Goal: Task Accomplishment & Management: Manage account settings

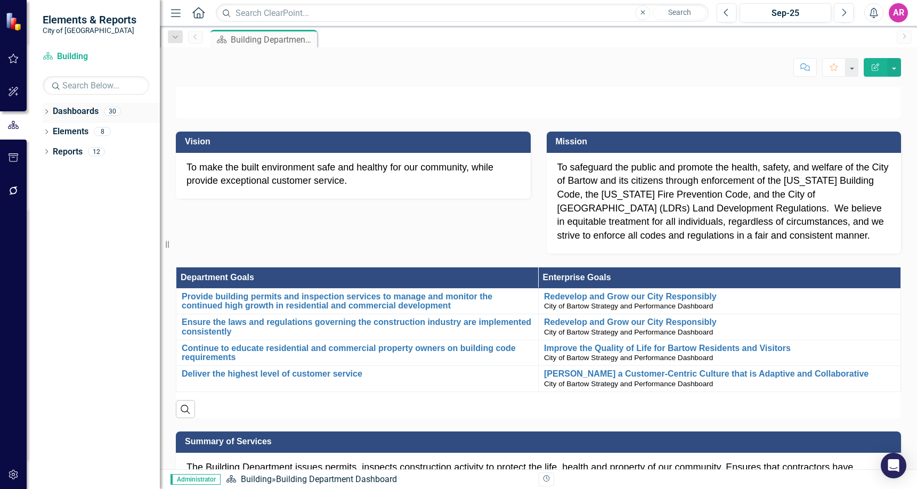
click at [45, 110] on icon "Dropdown" at bounding box center [46, 113] width 7 height 6
click at [50, 130] on icon "Dropdown" at bounding box center [52, 131] width 8 height 6
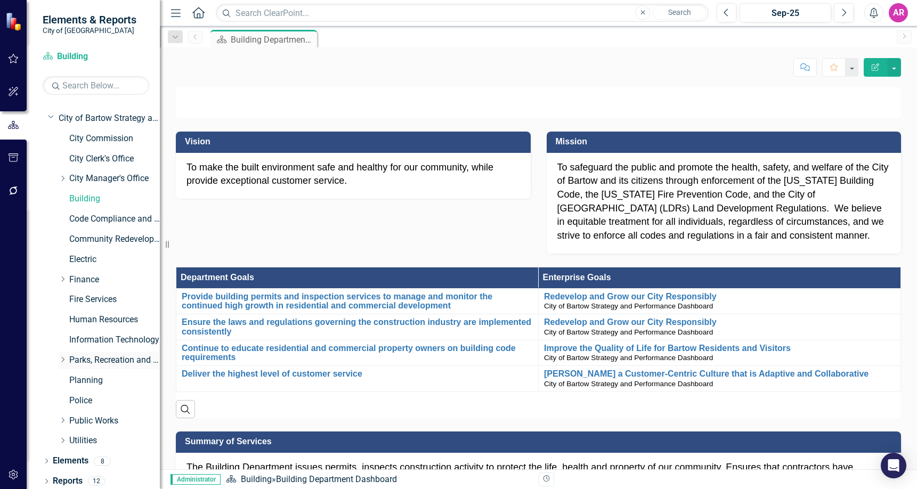
scroll to position [17, 0]
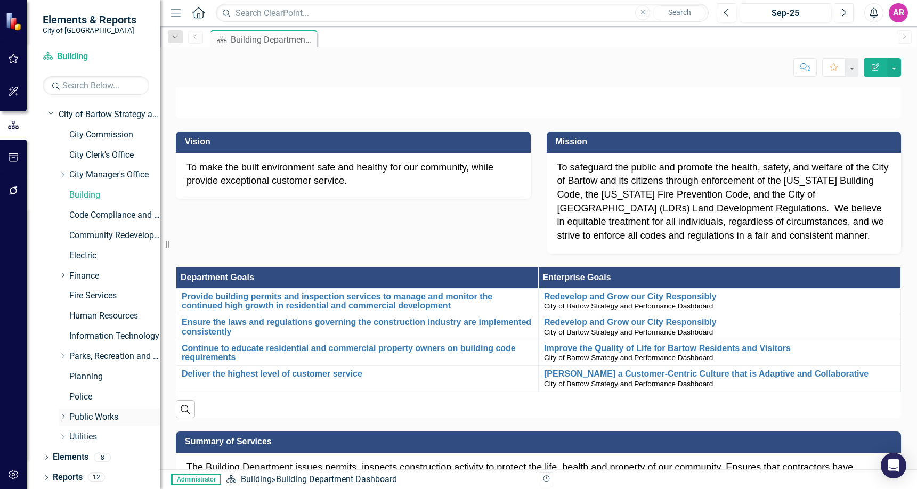
click at [62, 417] on icon "Dropdown" at bounding box center [63, 417] width 8 height 6
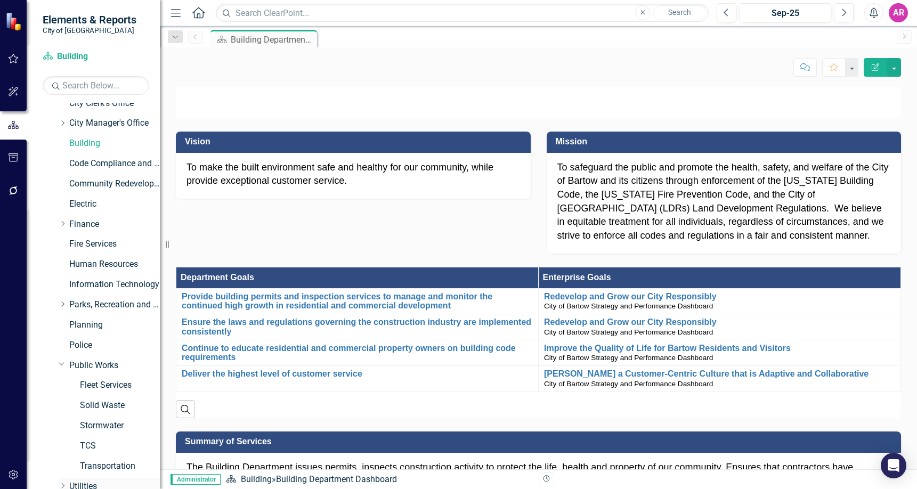
scroll to position [118, 0]
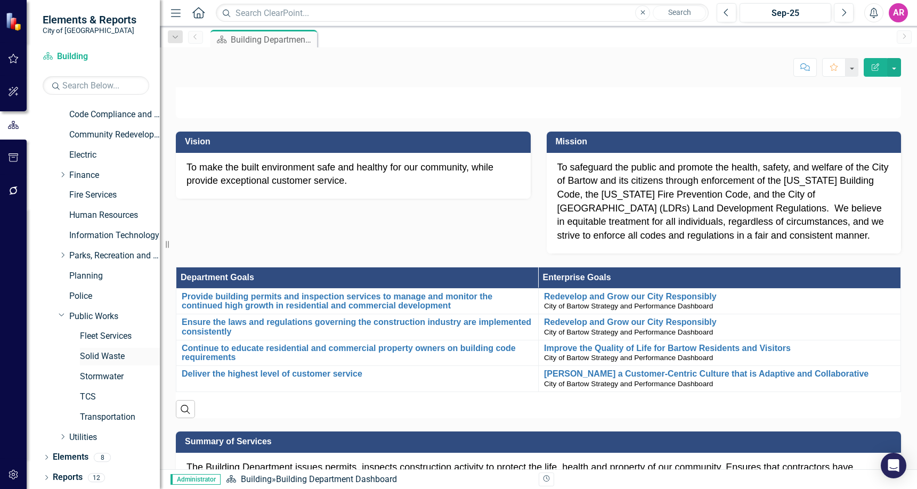
click at [91, 356] on link "Solid Waste" at bounding box center [120, 357] width 80 height 12
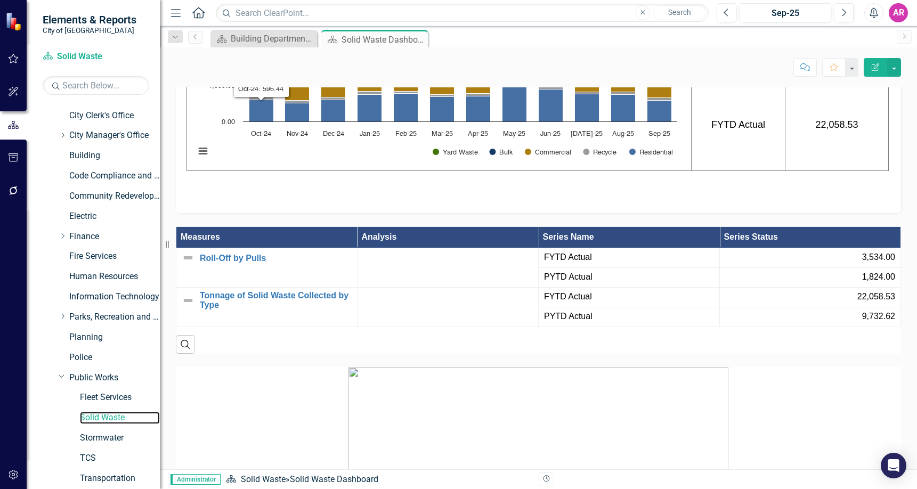
scroll to position [118, 0]
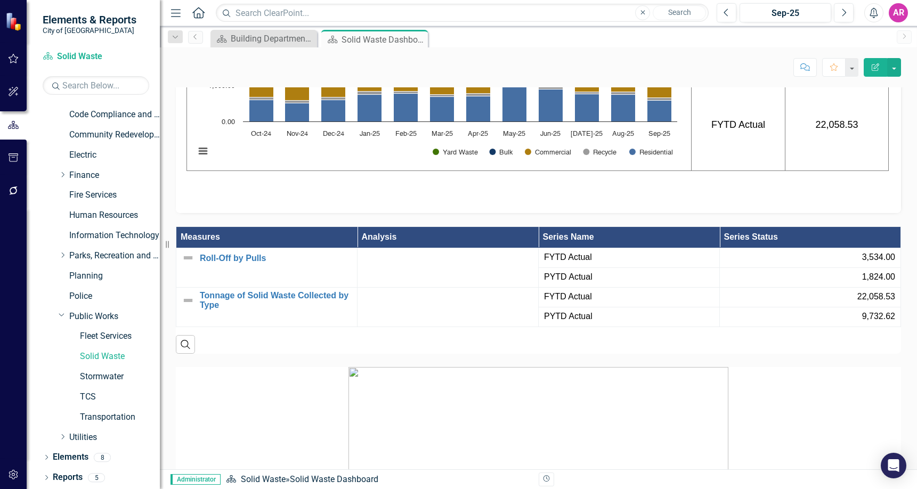
click at [899, 181] on div "Featured Measures Tonnage of Solid Waste Collected by Type Chart Bar chart with…" at bounding box center [538, 79] width 741 height 269
click at [309, 36] on icon "Close" at bounding box center [307, 39] width 11 height 9
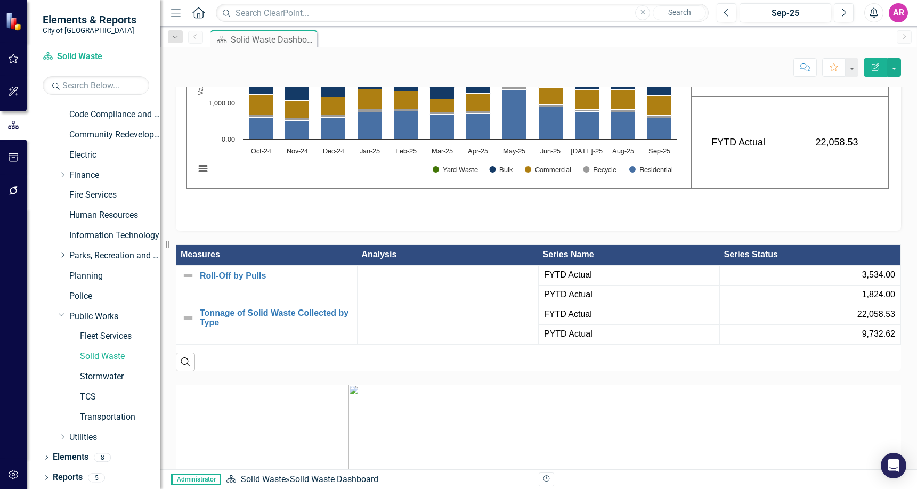
scroll to position [799, 0]
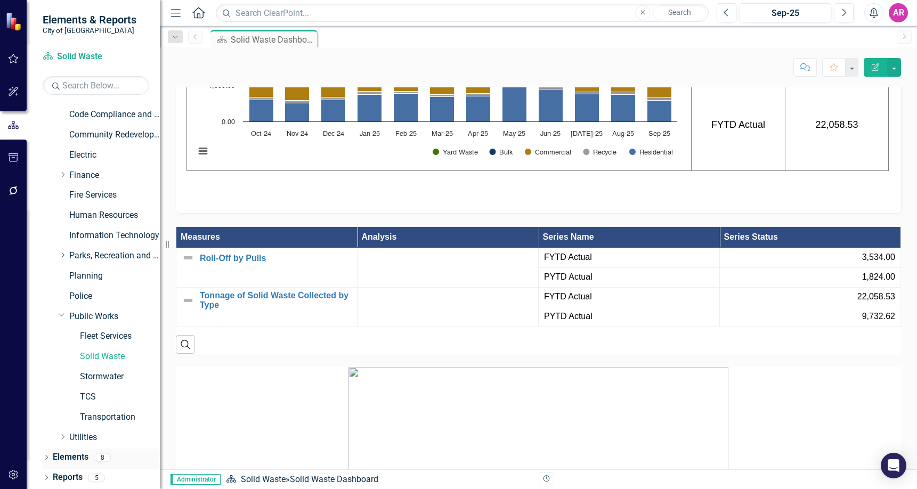
click at [46, 461] on icon "Dropdown" at bounding box center [46, 459] width 7 height 6
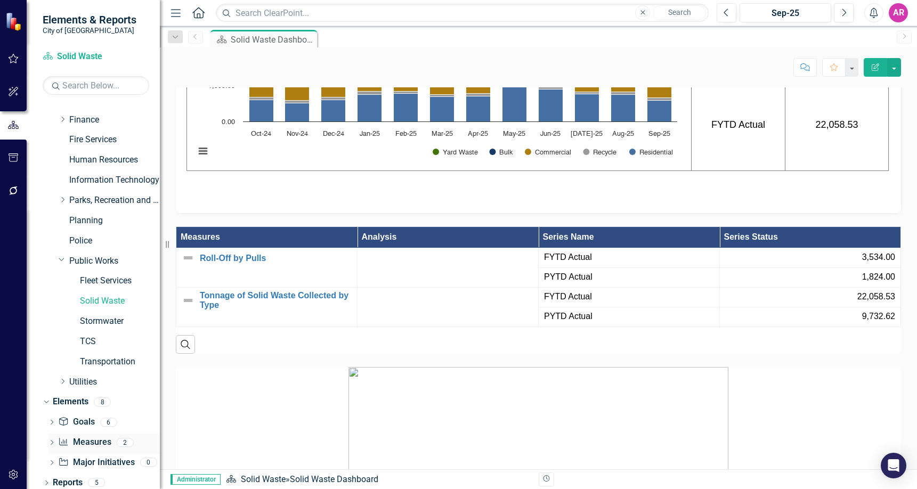
scroll to position [179, 0]
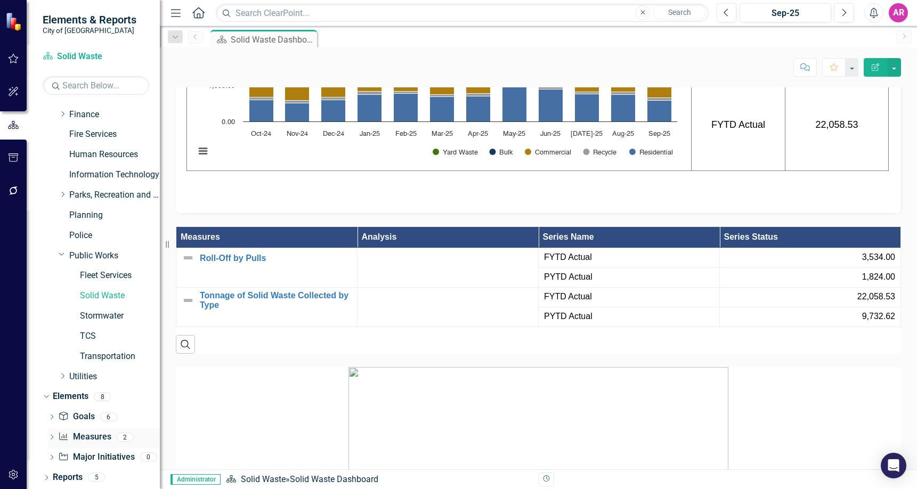
click at [92, 434] on link "Measure Measures" at bounding box center [84, 437] width 53 height 12
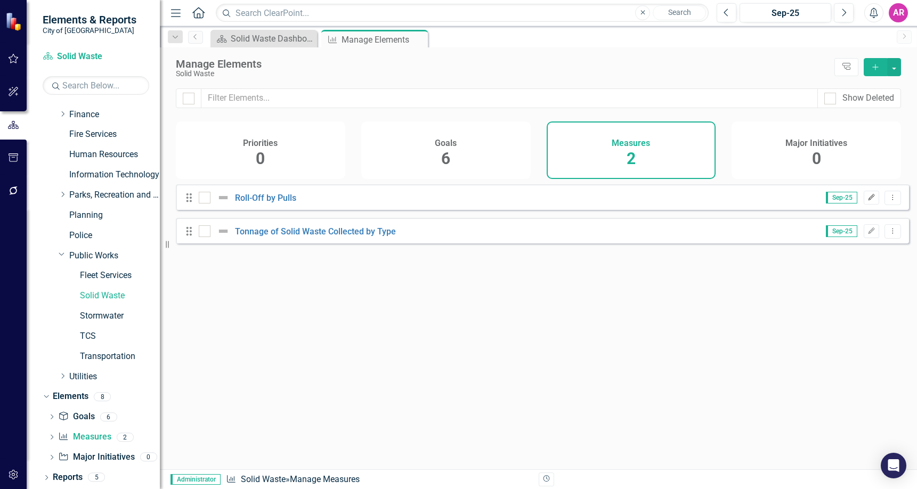
click at [868, 201] on icon "Edit" at bounding box center [872, 198] width 8 height 6
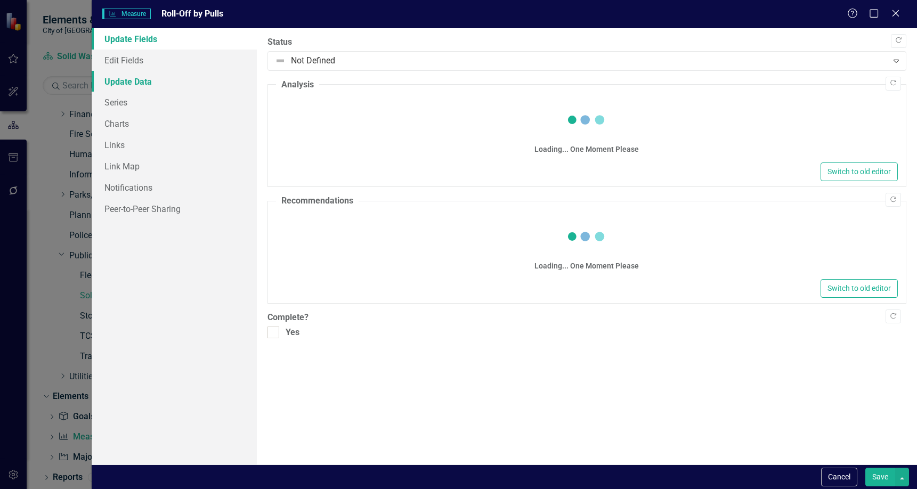
click at [134, 79] on link "Update Data" at bounding box center [174, 81] width 165 height 21
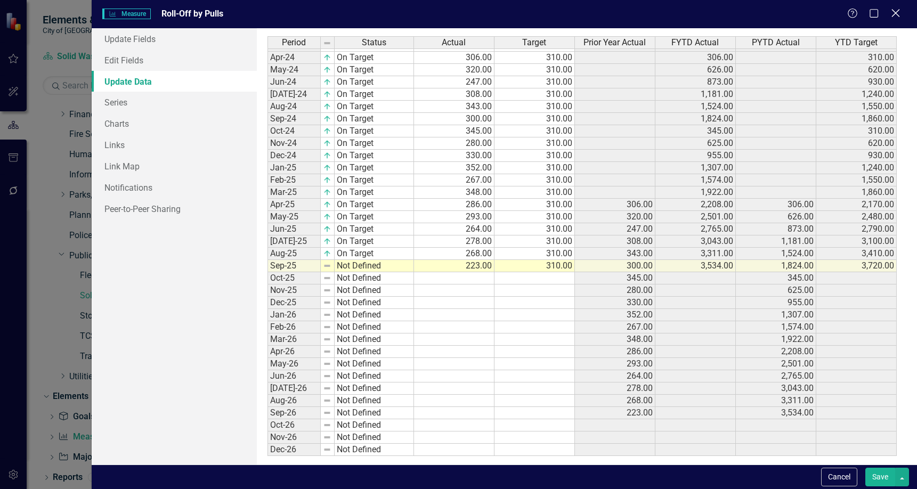
click at [895, 15] on icon "Close" at bounding box center [895, 13] width 13 height 10
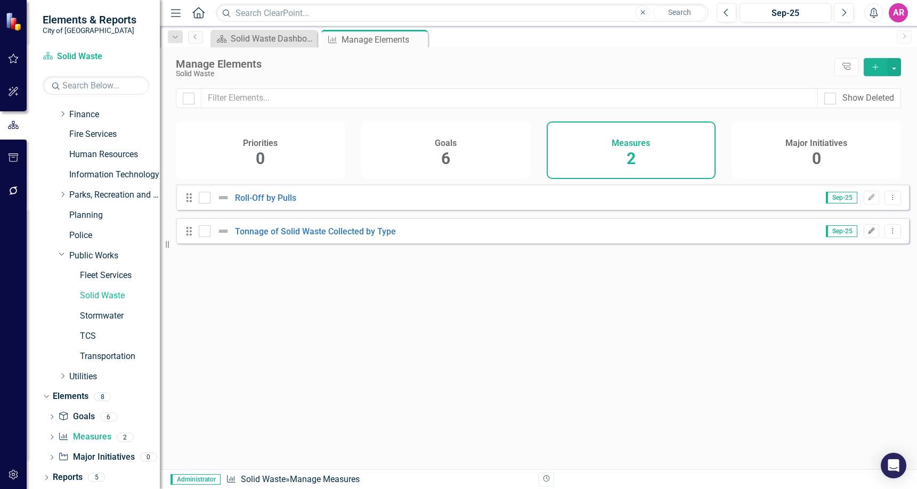
click at [868, 234] on icon "Edit" at bounding box center [872, 231] width 8 height 6
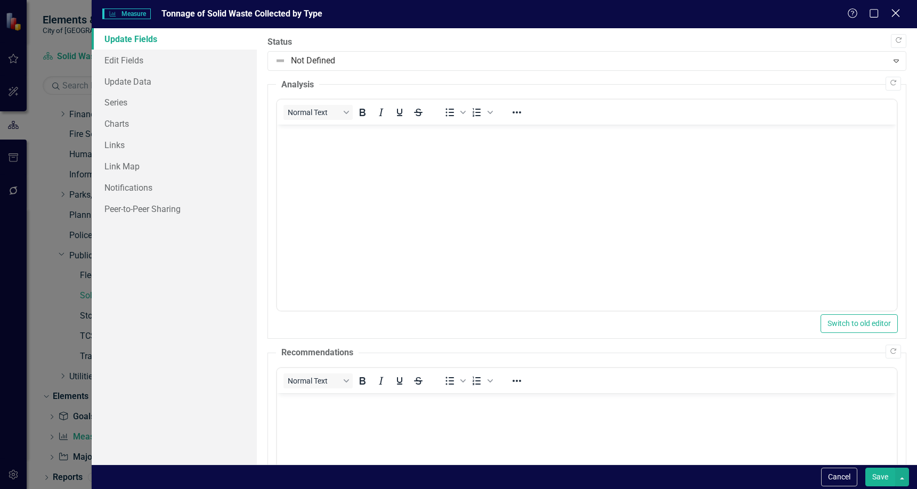
click at [894, 15] on icon at bounding box center [896, 13] width 8 height 8
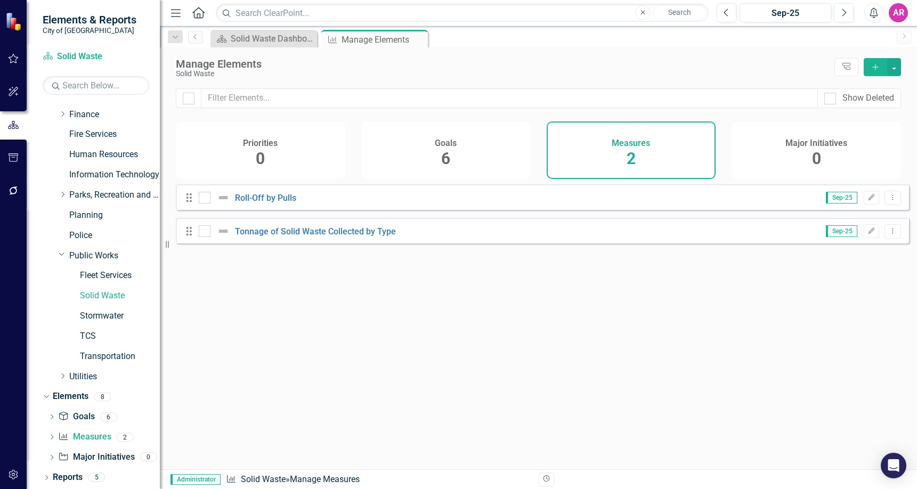
click at [773, 339] on div "Looks like you don't have any Measures set up yet. Why don't you add a Measure …" at bounding box center [542, 313] width 733 height 258
click at [466, 399] on div "Looks like you don't have any Measures set up yet. Why don't you add a Measure …" at bounding box center [542, 313] width 733 height 258
click at [869, 200] on icon "button" at bounding box center [872, 197] width 6 height 6
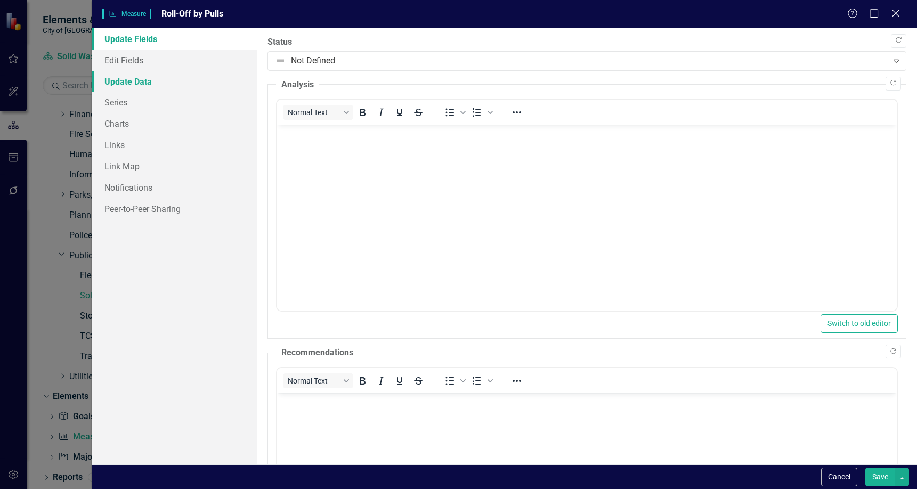
click at [130, 80] on link "Update Data" at bounding box center [174, 81] width 165 height 21
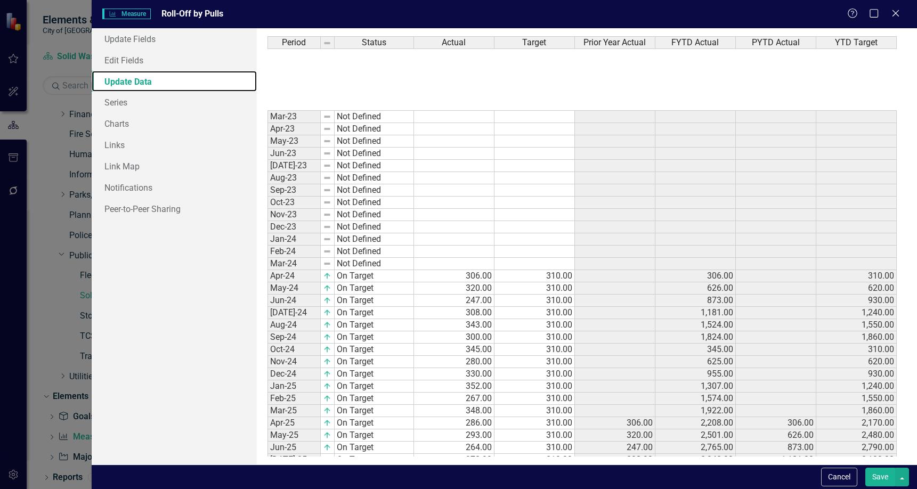
scroll to position [218, 0]
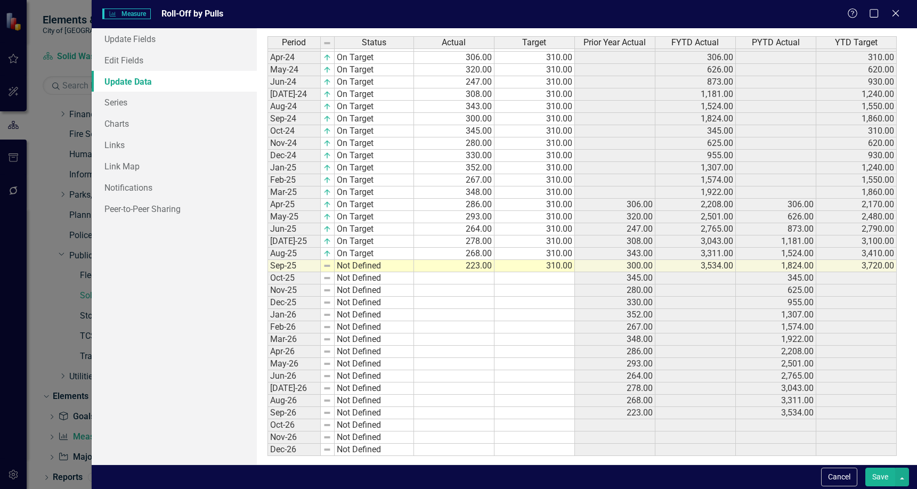
click at [379, 264] on td "Not Defined" at bounding box center [374, 266] width 79 height 12
click at [379, 276] on div "Period Status Actual Target Prior Year Actual FYTD Actual PYTD Actual YTD Targe…" at bounding box center [587, 246] width 639 height 420
click at [173, 56] on link "Edit Fields" at bounding box center [174, 60] width 165 height 21
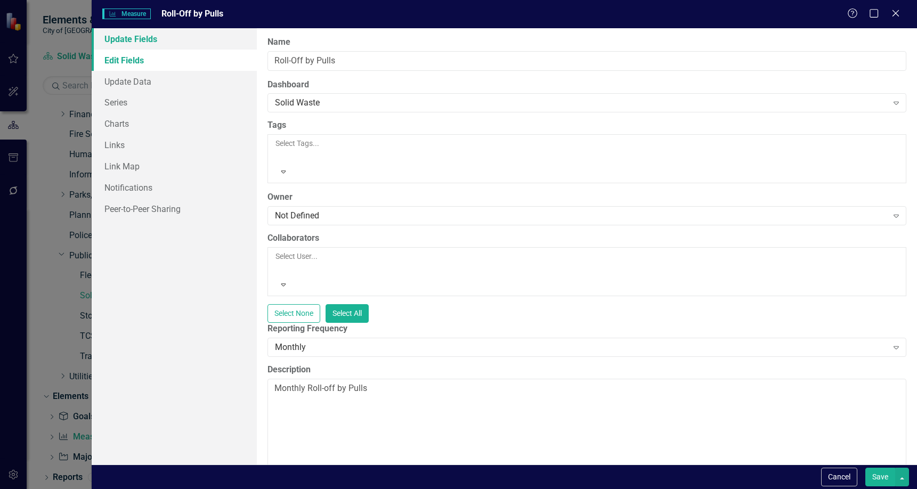
click at [190, 30] on link "Update Fields" at bounding box center [174, 38] width 165 height 21
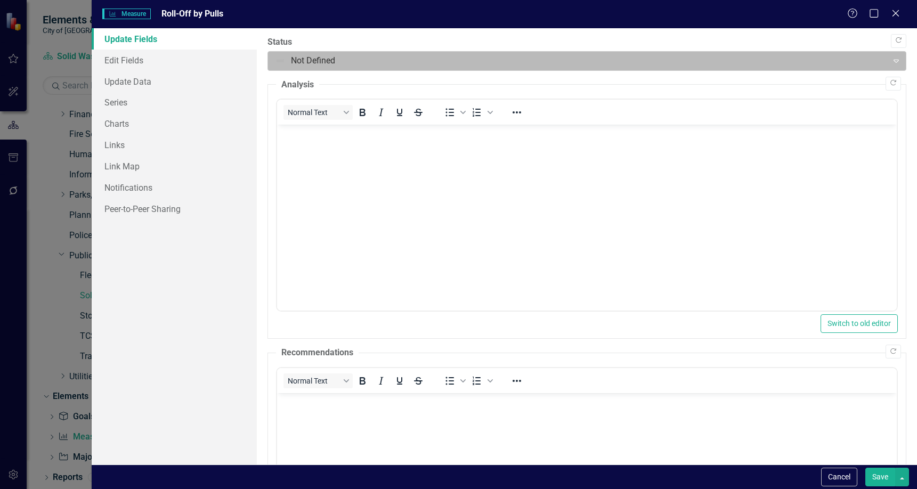
click at [359, 57] on div at bounding box center [578, 61] width 606 height 14
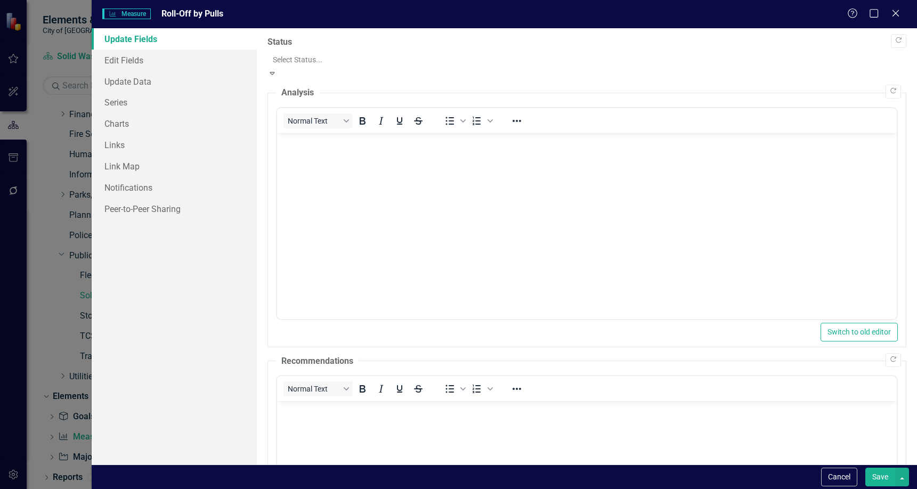
click at [533, 213] on body "Rich Text Area. Press ALT-0 for help." at bounding box center [587, 213] width 620 height 160
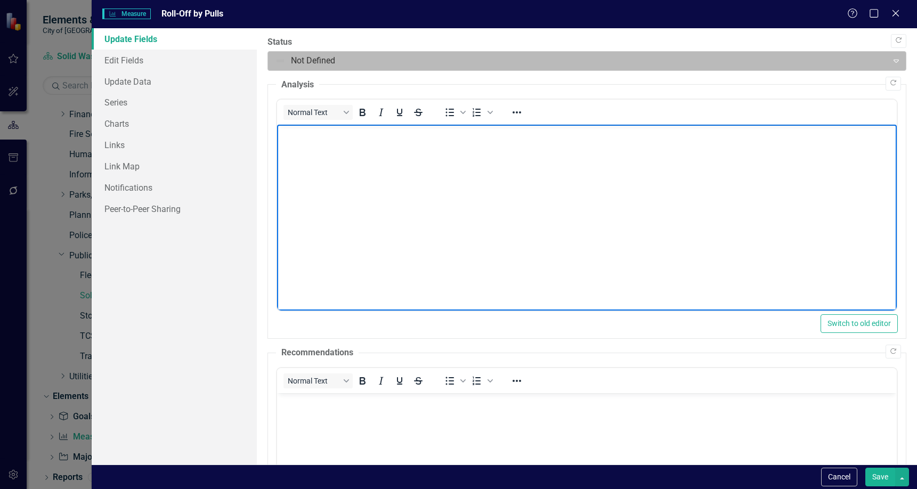
click at [360, 63] on div at bounding box center [578, 61] width 606 height 14
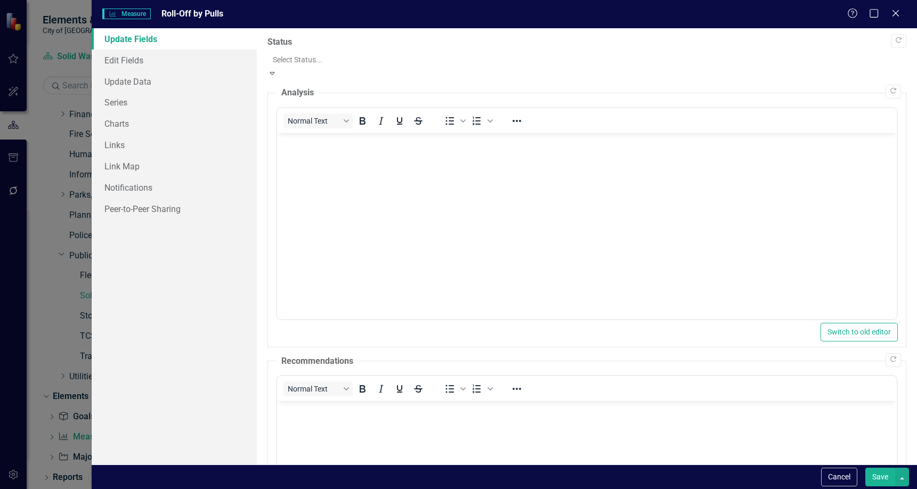
click at [556, 174] on body "Rich Text Area. Press ALT-0 for help." at bounding box center [587, 213] width 620 height 160
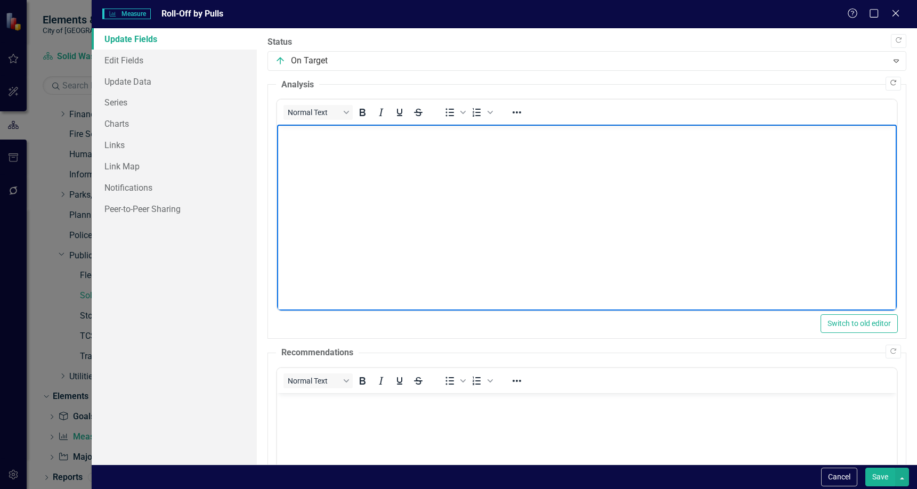
click at [886, 88] on button "Copy Forward" at bounding box center [893, 84] width 15 height 14
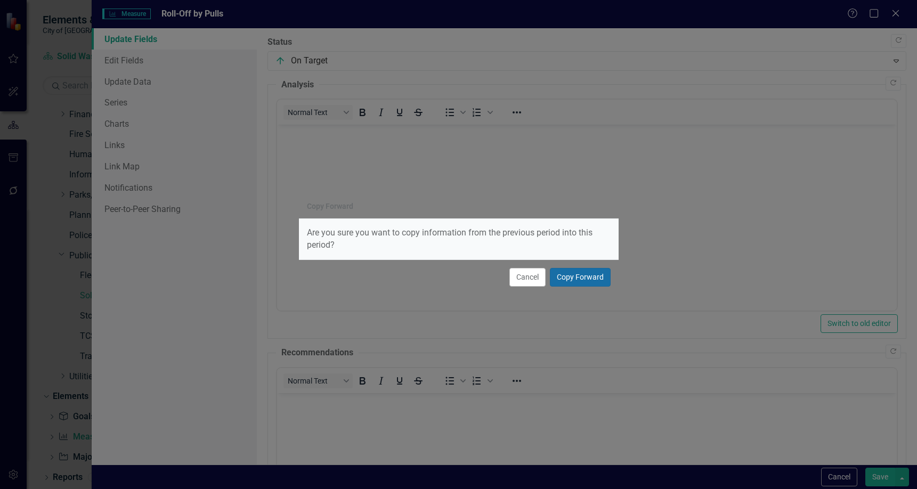
click at [585, 275] on button "Copy Forward" at bounding box center [580, 277] width 61 height 19
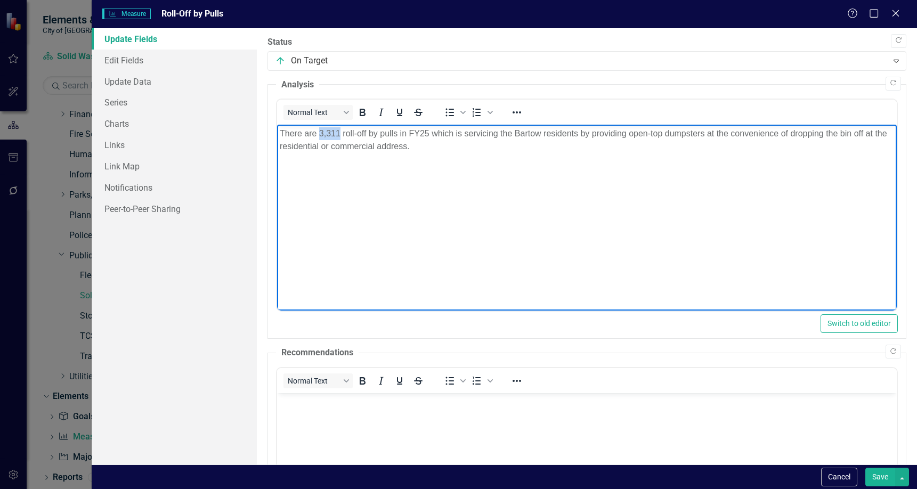
drag, startPoint x: 339, startPoint y: 133, endPoint x: 318, endPoint y: 134, distance: 20.8
click at [318, 134] on p "There are 3,311 roll-off by pulls in FY25 which is servicing the Bartow residen…" at bounding box center [586, 140] width 614 height 26
click at [390, 173] on body "There are 3,311 roll-off by pulls in FY25 which is servicing the Bartow residen…" at bounding box center [587, 205] width 620 height 160
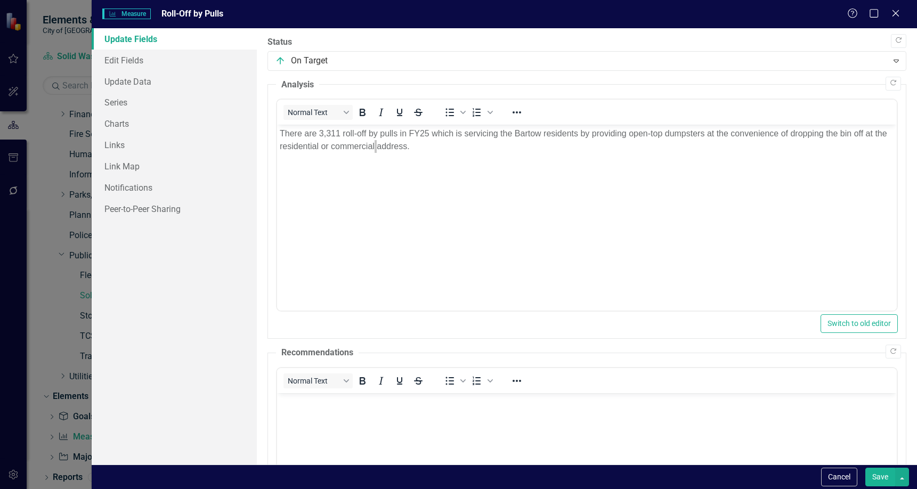
click at [887, 481] on button "Save" at bounding box center [880, 477] width 30 height 19
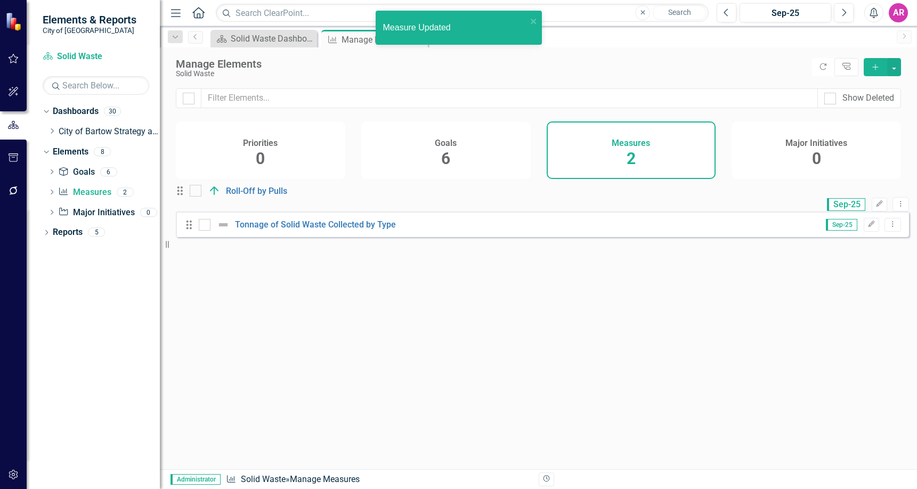
scroll to position [0, 0]
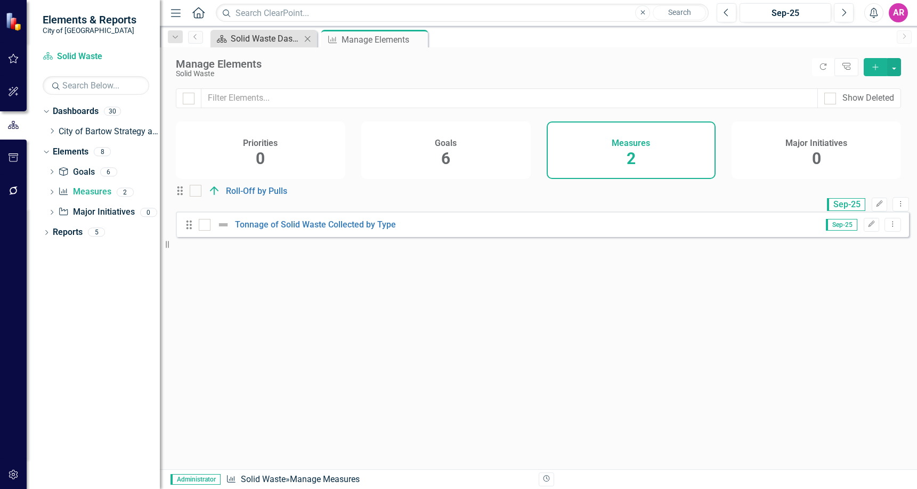
click at [276, 39] on div "Solid Waste Dashboard" at bounding box center [266, 38] width 70 height 13
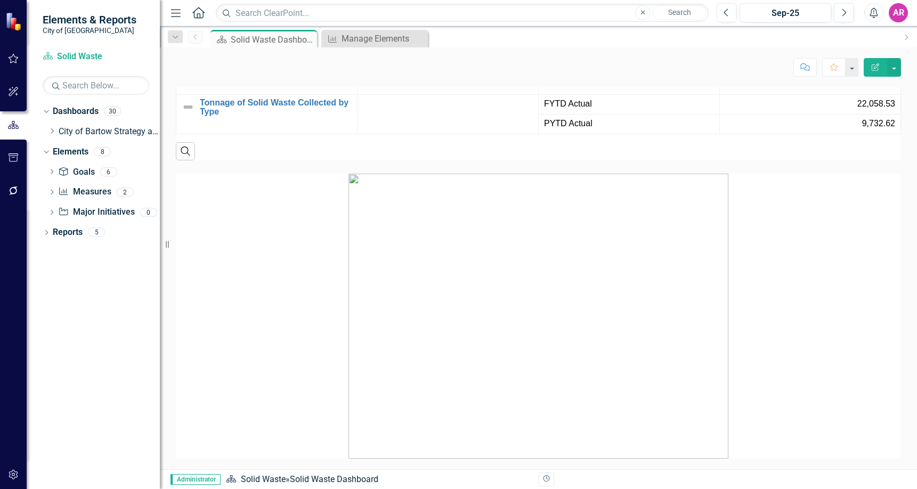
scroll to position [959, 0]
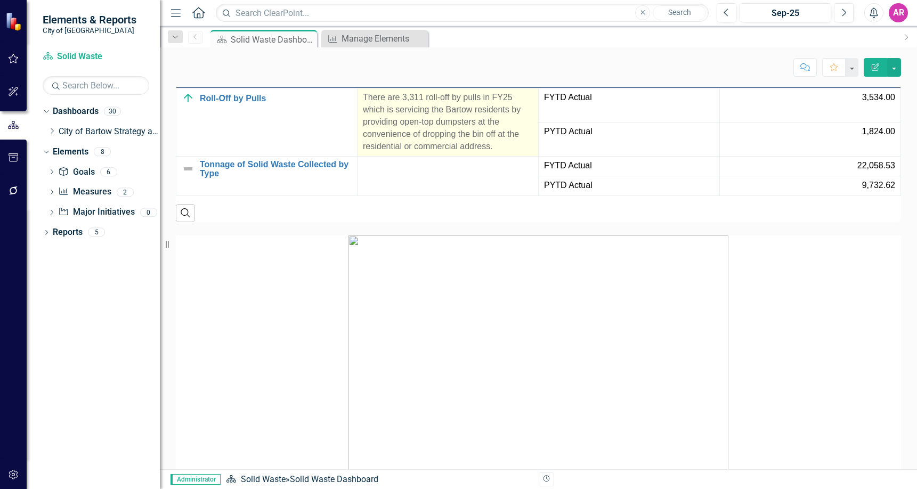
click at [447, 152] on p "There are 3,311 roll-off by pulls in FY25 which is servicing the Bartow residen…" at bounding box center [448, 122] width 170 height 61
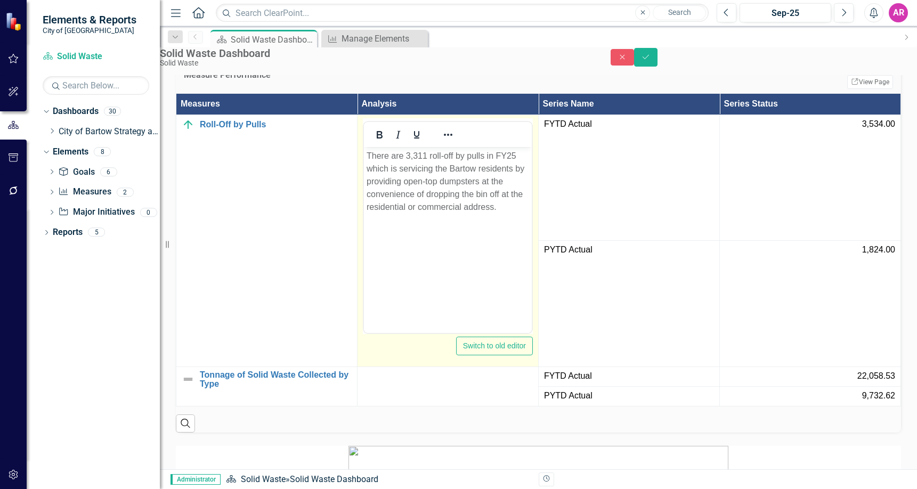
scroll to position [0, 0]
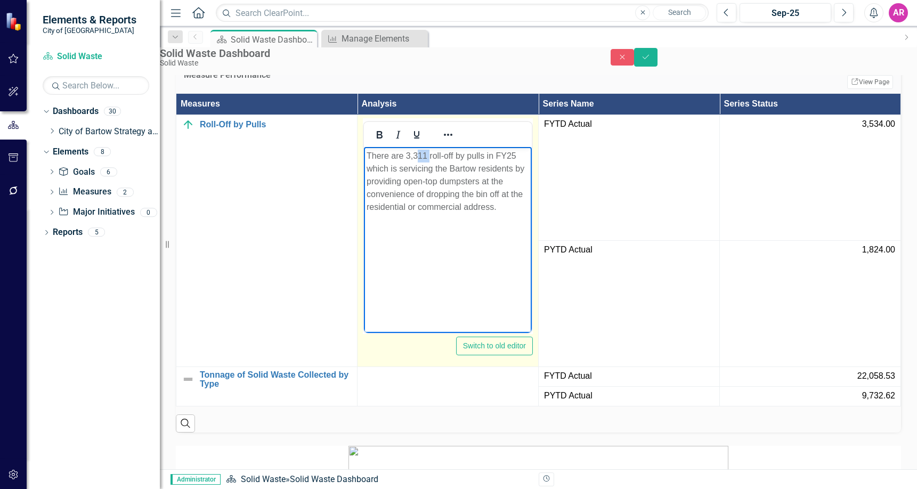
drag, startPoint x: 428, startPoint y: 155, endPoint x: 423, endPoint y: 155, distance: 5.9
click at [419, 155] on p "There are 3,311 roll-off by pulls in FY25 which is servicing the Bartow residen…" at bounding box center [448, 181] width 163 height 64
click at [426, 155] on p "There are 3,311 roll-off by pulls in FY25 which is servicing the Bartow residen…" at bounding box center [448, 181] width 163 height 64
drag, startPoint x: 426, startPoint y: 155, endPoint x: 415, endPoint y: 158, distance: 11.5
click at [415, 158] on p "There are 3,311 roll-off by pulls in FY25 which is servicing the Bartow residen…" at bounding box center [448, 181] width 163 height 64
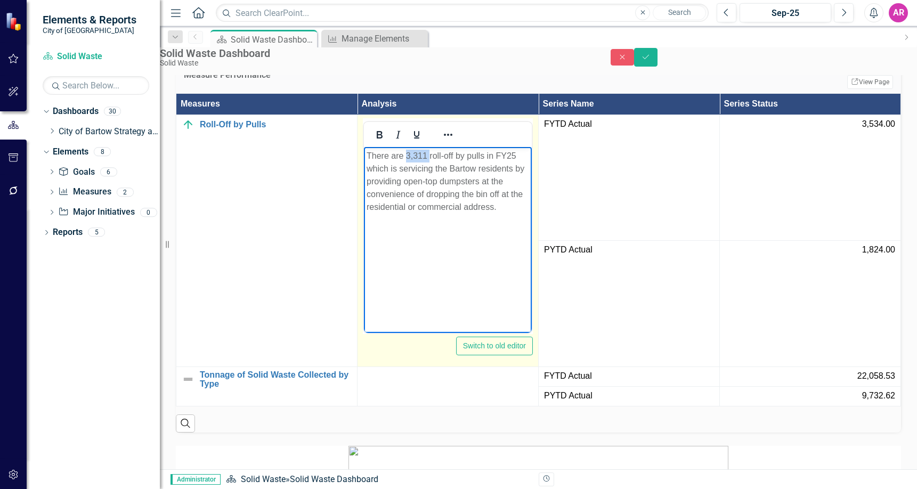
click at [416, 158] on p "There are 3,311 roll-off by pulls in FY25 which is servicing the Bartow residen…" at bounding box center [448, 181] width 163 height 64
click at [424, 154] on p "There are 3,311 roll-off by pulls in FY25 which is servicing the Bartow residen…" at bounding box center [448, 181] width 163 height 64
click at [426, 155] on p "There are 3,311 roll-off by pulls in FY25 which is servicing the Bartow residen…" at bounding box center [448, 181] width 163 height 64
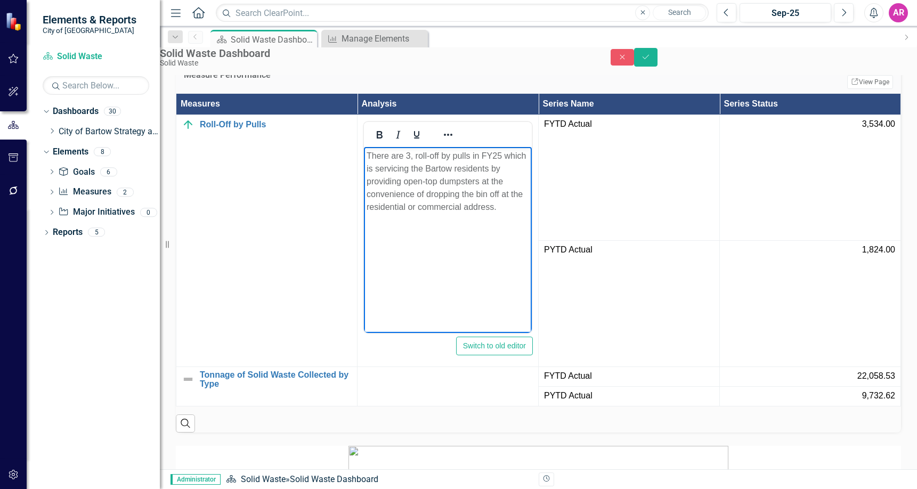
scroll to position [0, 21]
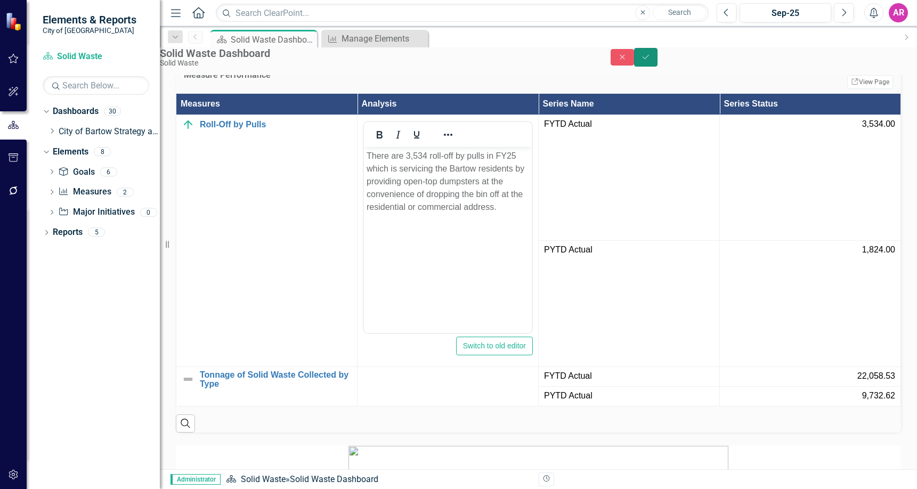
click at [658, 58] on button "Save" at bounding box center [645, 57] width 23 height 19
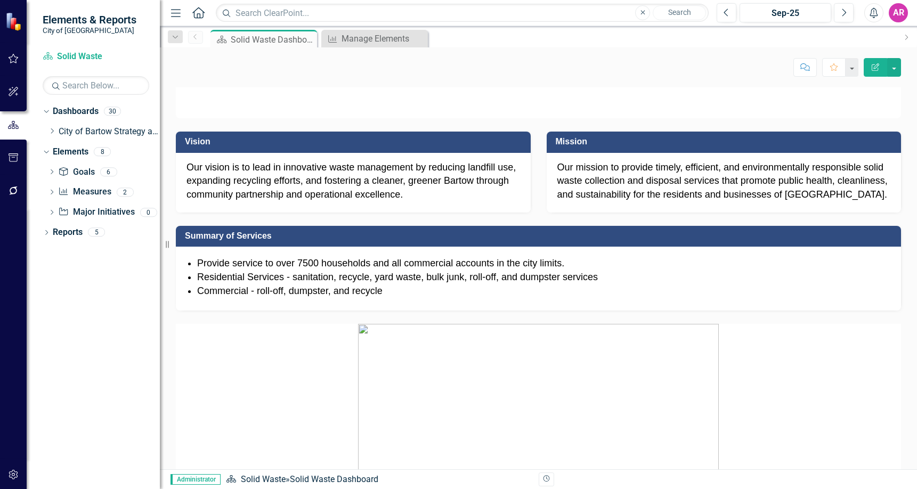
scroll to position [480, 0]
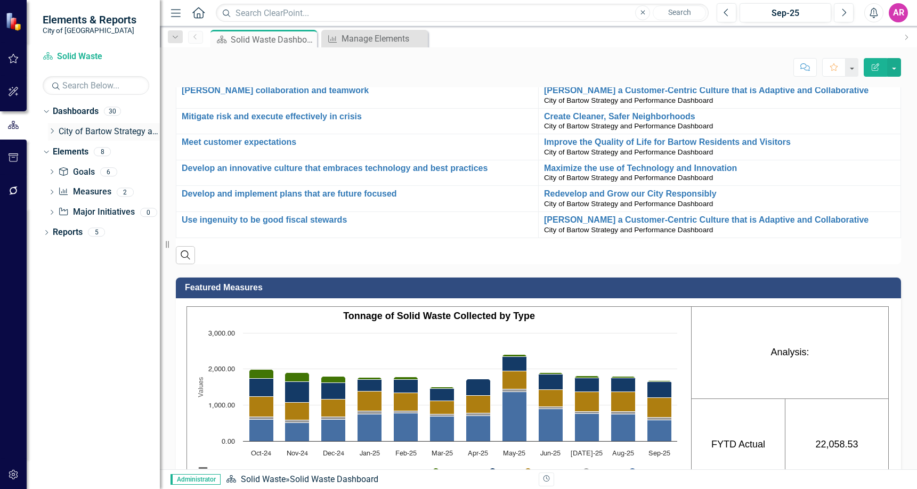
click at [52, 131] on icon "Dropdown" at bounding box center [52, 131] width 8 height 6
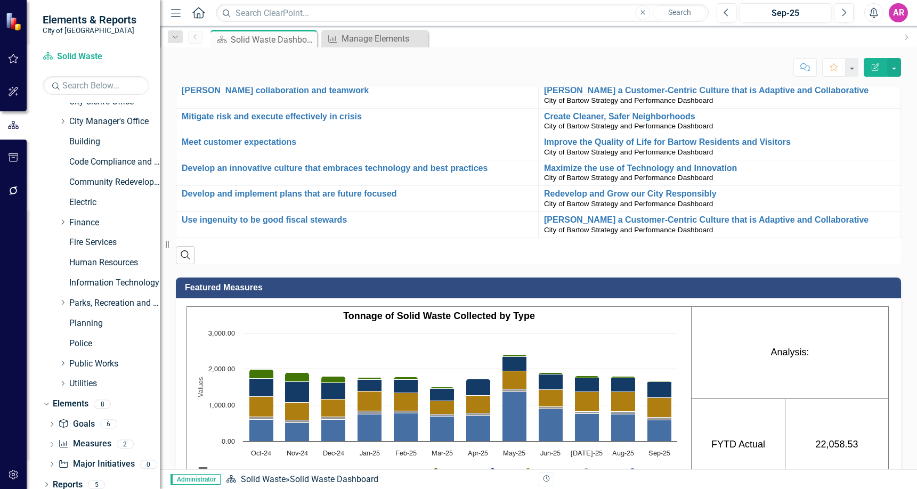
scroll to position [77, 0]
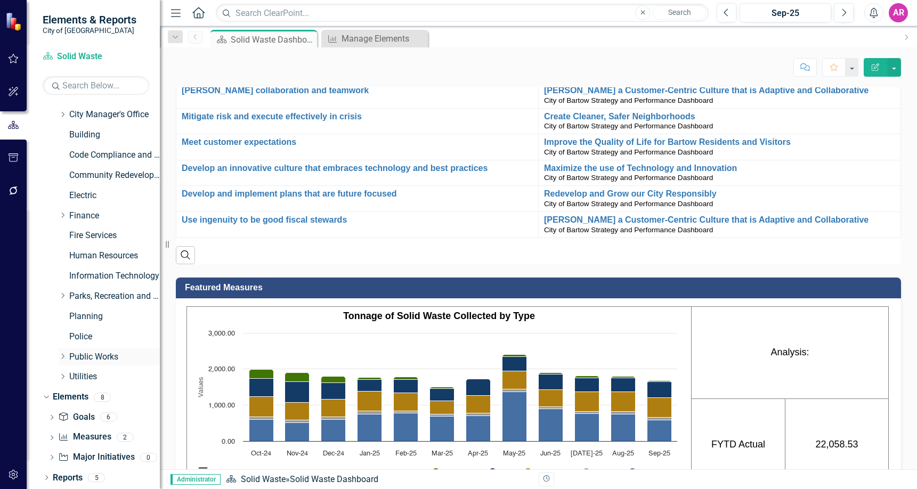
click at [64, 358] on icon "Dropdown" at bounding box center [63, 356] width 8 height 6
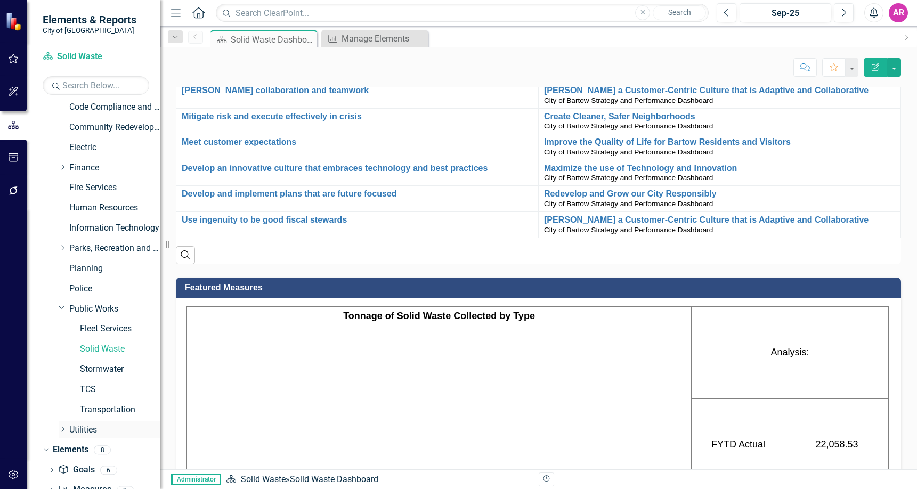
scroll to position [179, 0]
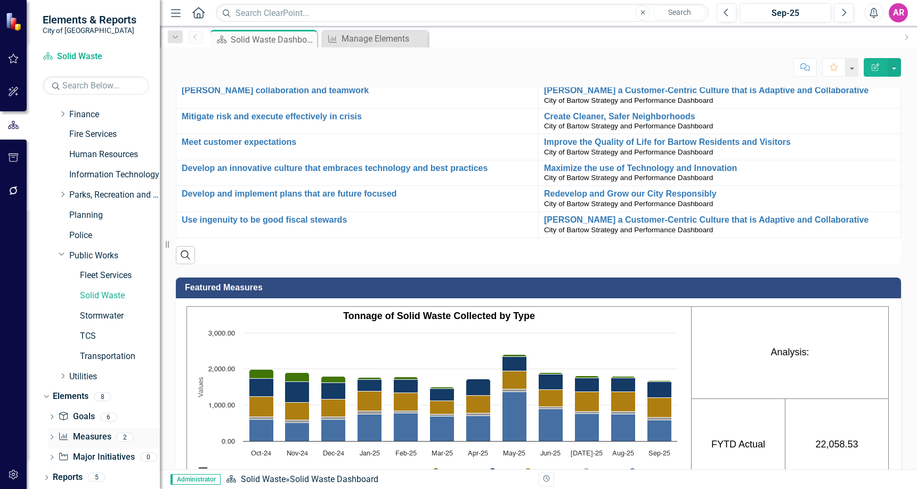
click at [51, 435] on icon "Dropdown" at bounding box center [51, 438] width 7 height 6
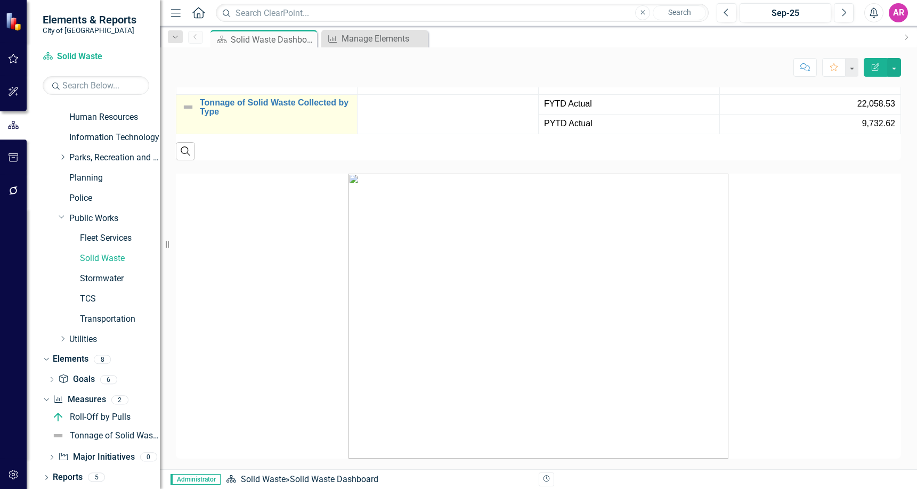
scroll to position [1066, 0]
click at [300, 117] on link "Tonnage of Solid Waste Collected by Type" at bounding box center [276, 107] width 152 height 19
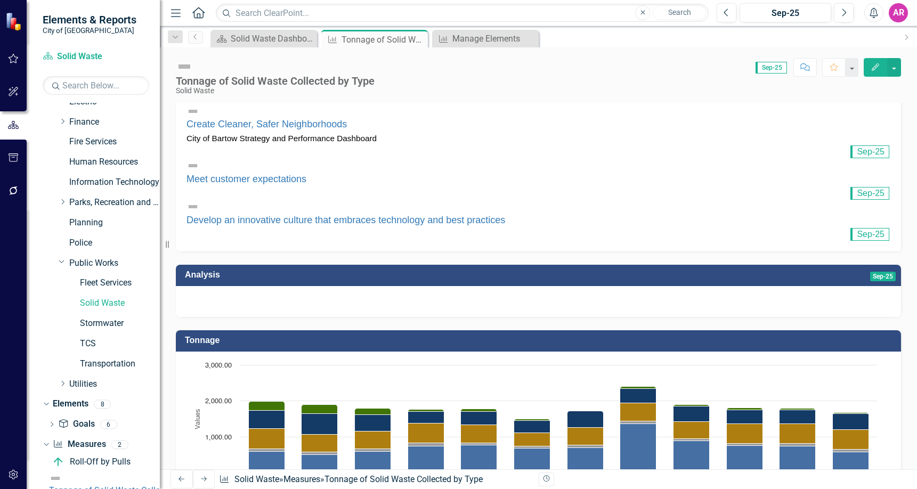
scroll to position [107, 0]
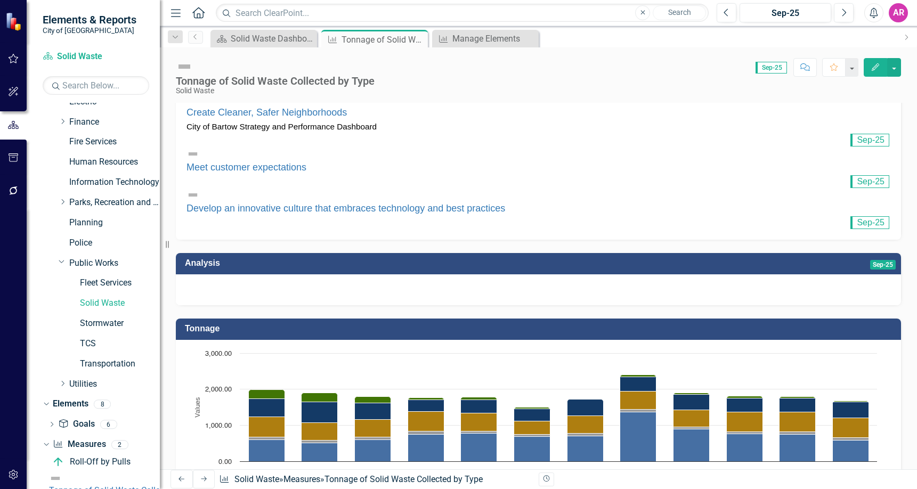
click at [847, 274] on div at bounding box center [538, 289] width 725 height 31
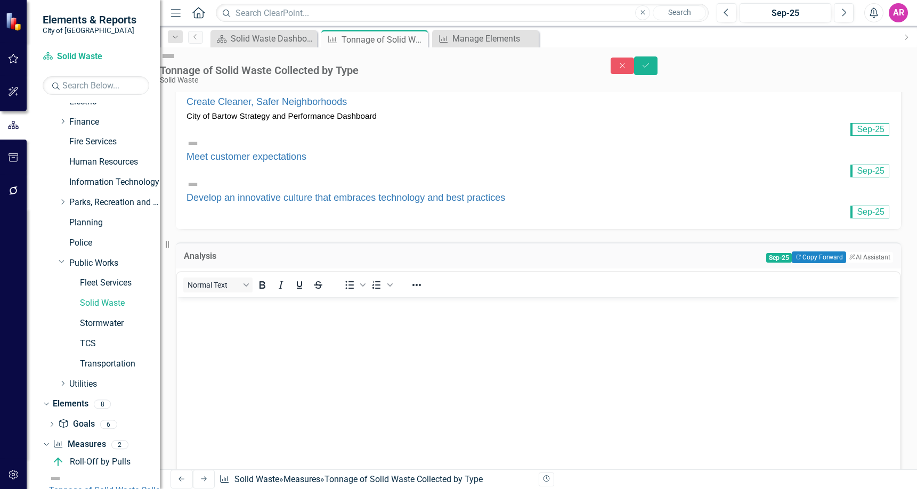
scroll to position [0, 0]
click at [802, 252] on button "Copy Forward Copy Forward" at bounding box center [819, 258] width 54 height 12
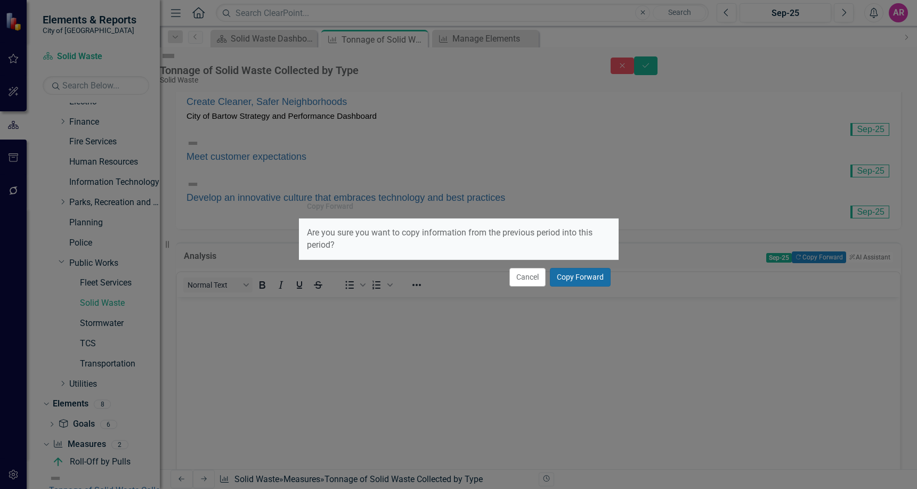
click at [589, 278] on button "Copy Forward" at bounding box center [580, 277] width 61 height 19
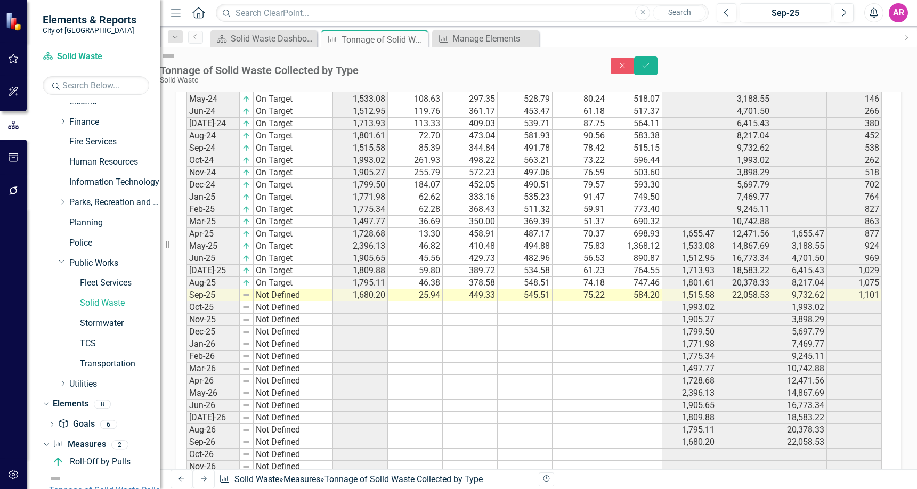
scroll to position [1043, 0]
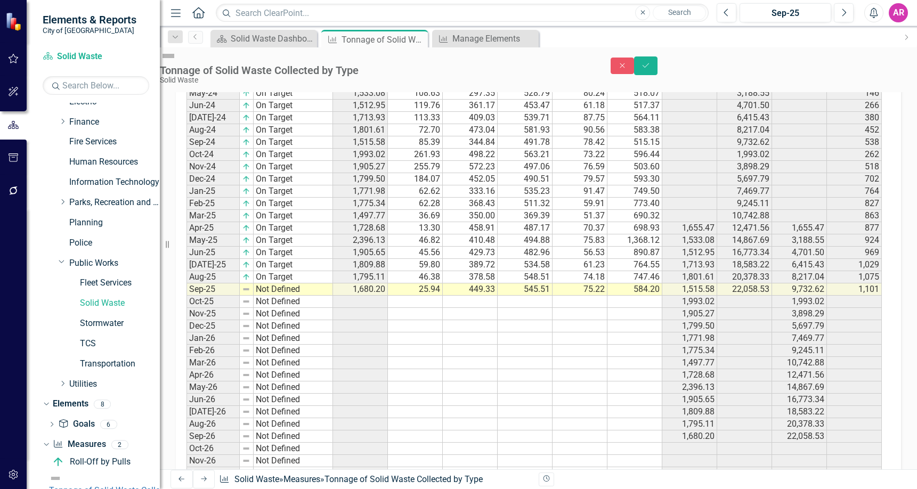
click at [302, 284] on td "Not Defined" at bounding box center [293, 290] width 79 height 12
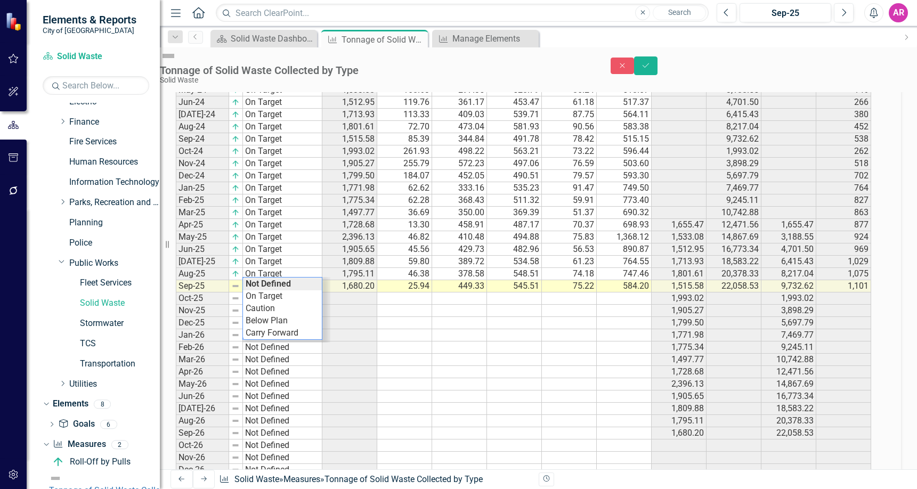
scroll to position [1048, 0]
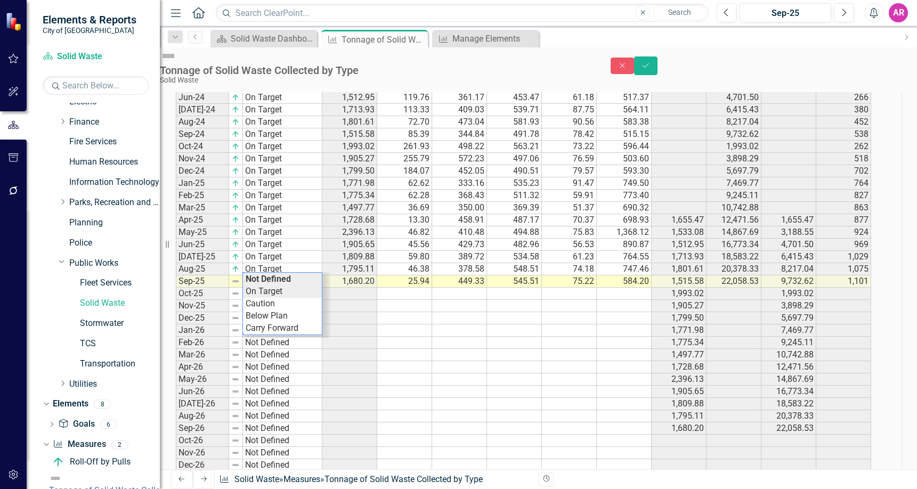
click at [304, 264] on div "Period Status Total Tonnage Yard Waste Bulk Commercial Recycle Residential Prio…" at bounding box center [524, 148] width 696 height 647
click at [658, 65] on button "Save" at bounding box center [645, 65] width 23 height 19
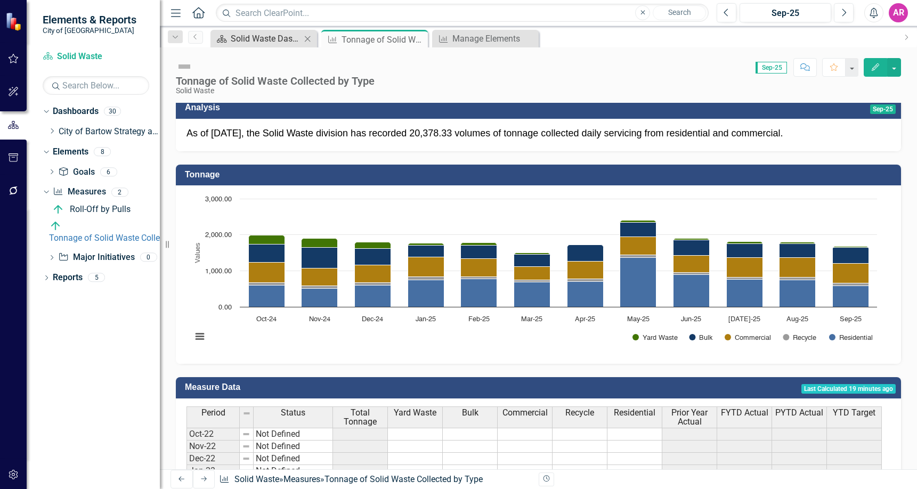
scroll to position [53, 0]
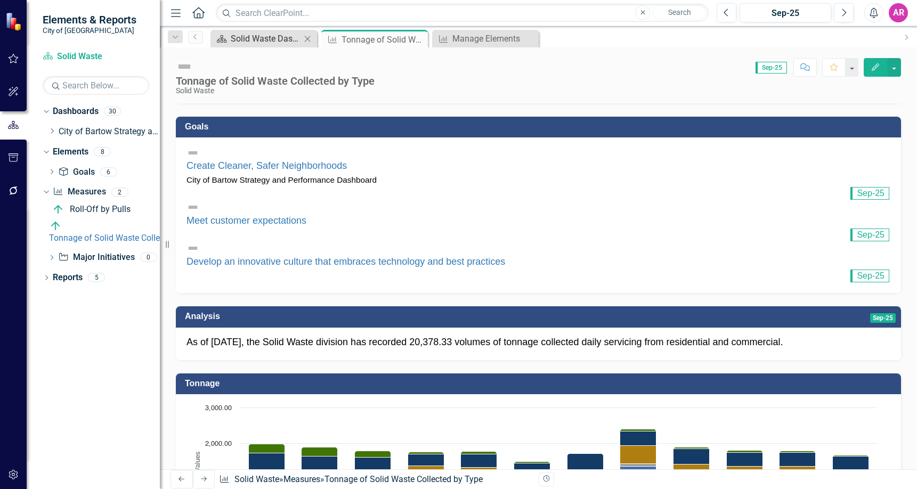
click at [279, 40] on div "Solid Waste Dashboard" at bounding box center [266, 38] width 70 height 13
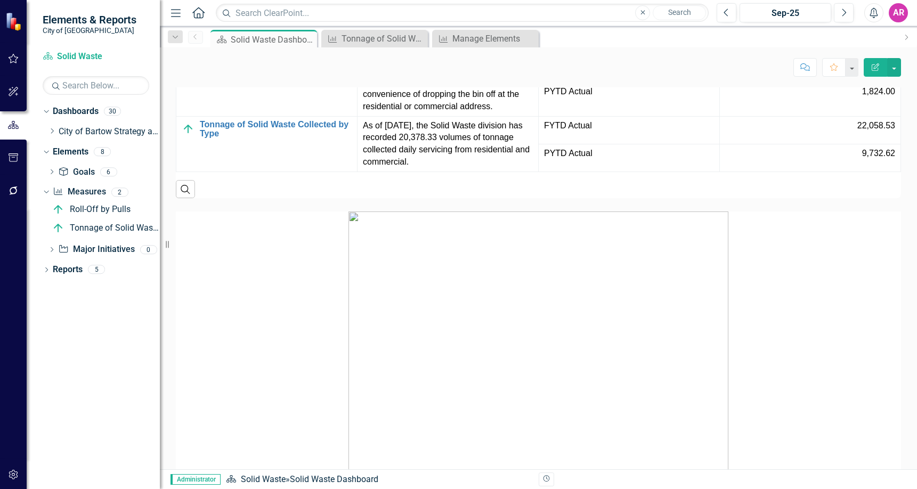
scroll to position [1013, 0]
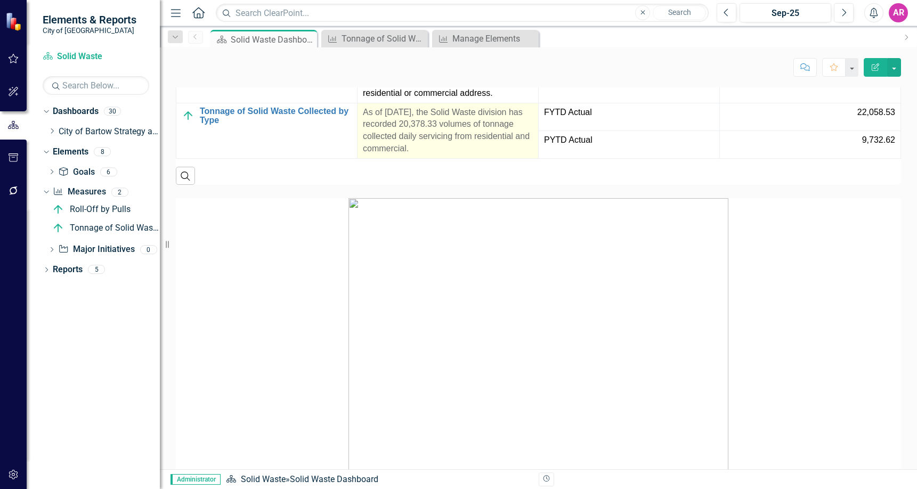
click at [469, 155] on p "As of [DATE], the Solid Waste division has recorded 20,378.33 volumes of tonnag…" at bounding box center [448, 131] width 170 height 48
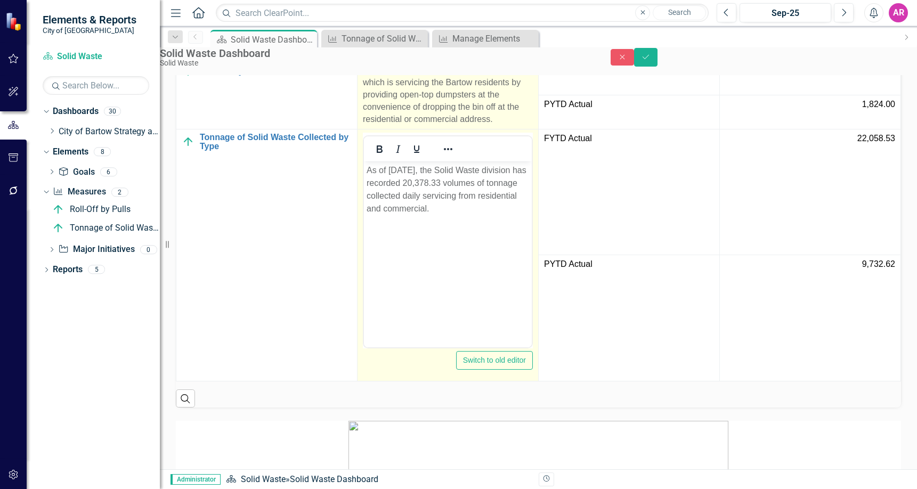
scroll to position [0, 0]
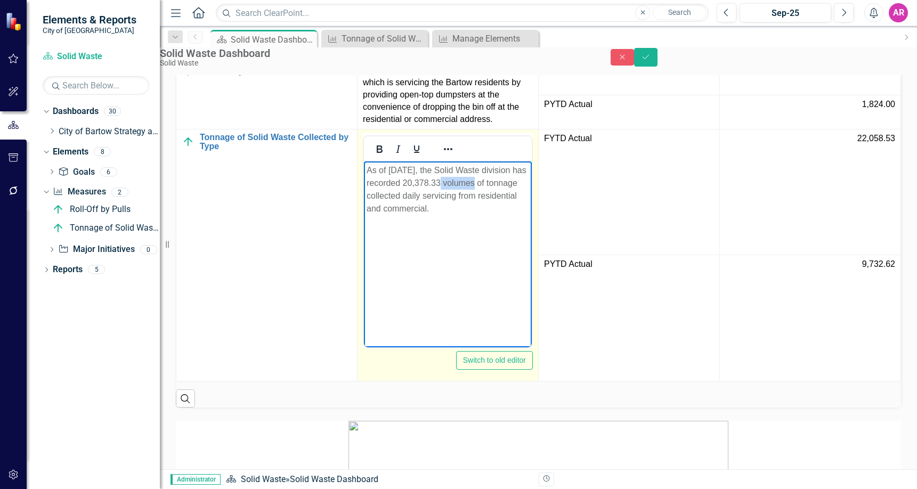
drag, startPoint x: 487, startPoint y: 182, endPoint x: 453, endPoint y: 185, distance: 33.7
click at [453, 185] on p "As of [DATE], the Solid Waste division has recorded 20,378.33 volumes of tonnag…" at bounding box center [448, 189] width 163 height 51
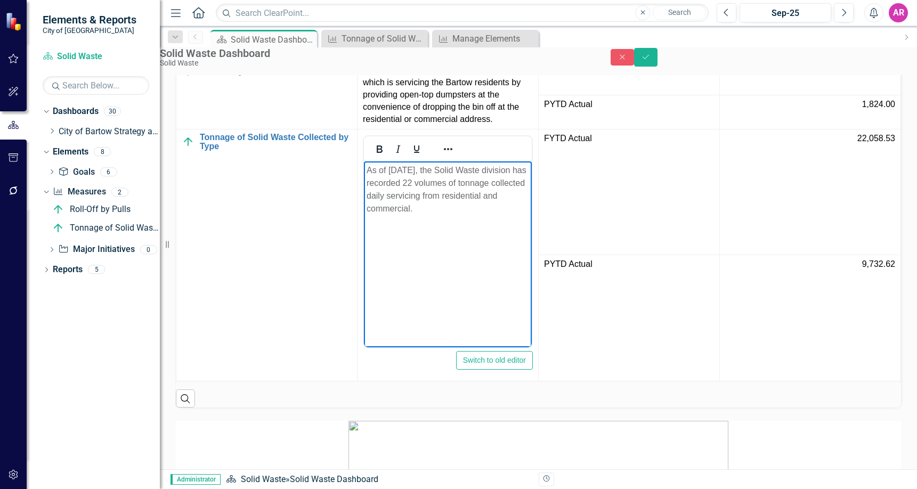
scroll to position [0, 21]
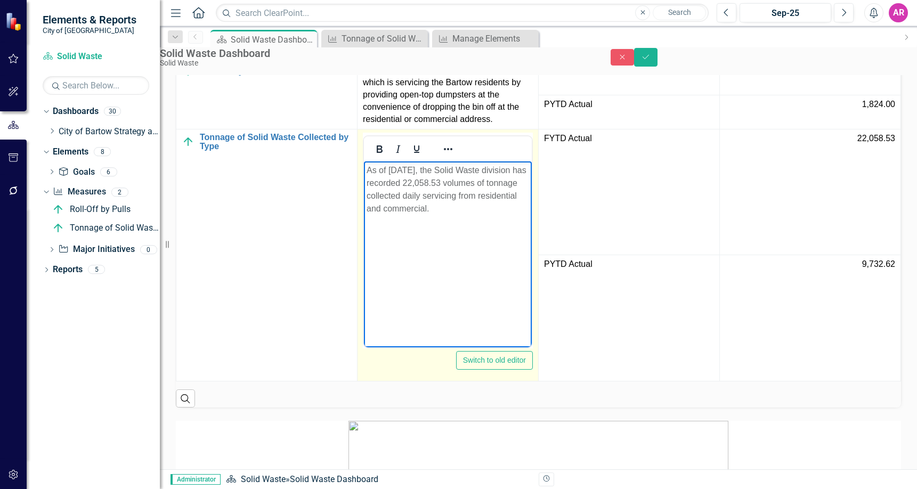
click at [407, 172] on p "As of [DATE], the Solid Waste division has recorded 22,058.53 volumes of tonnag…" at bounding box center [448, 189] width 163 height 51
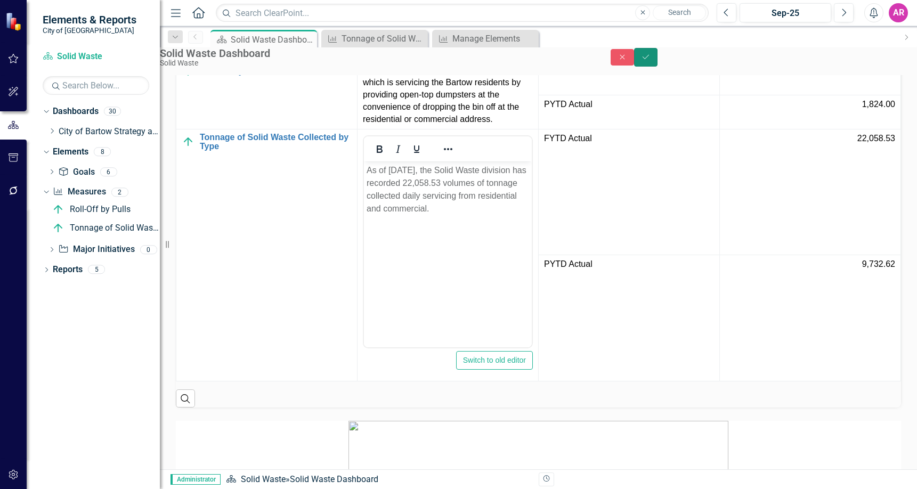
click at [651, 61] on icon "Save" at bounding box center [646, 56] width 10 height 7
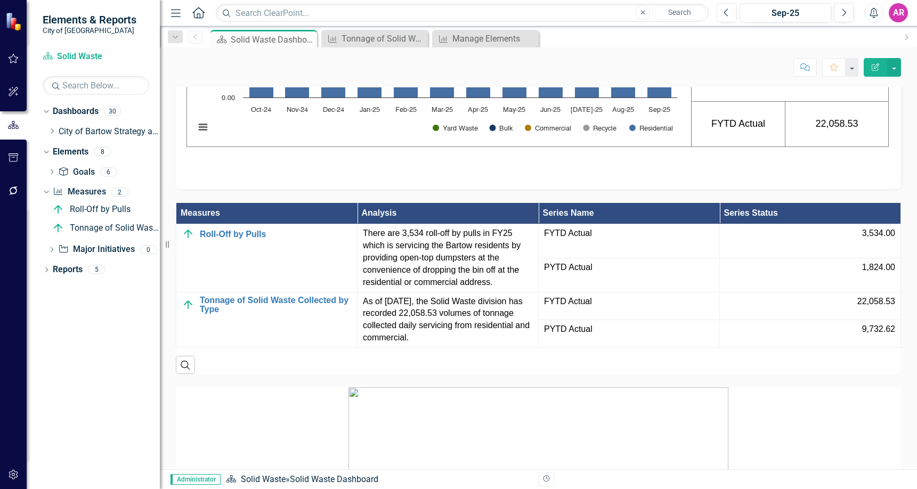
scroll to position [799, 0]
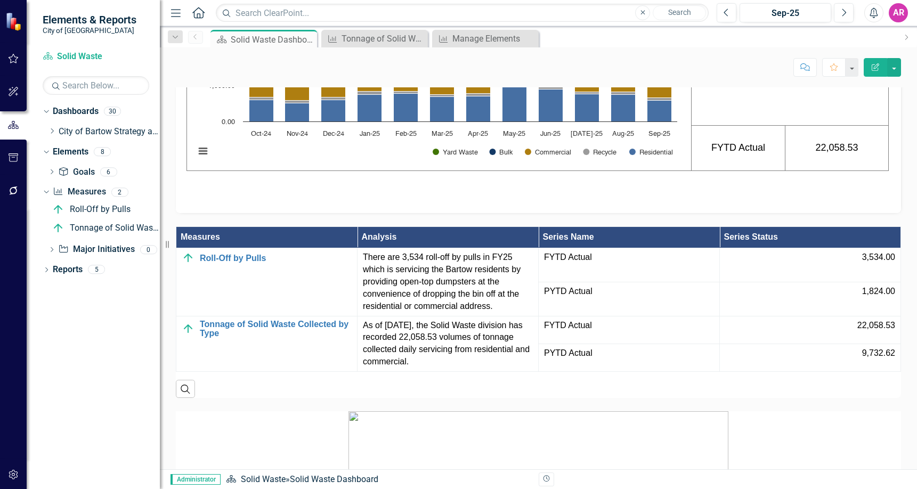
click at [813, 91] on p "As of [DATE], the Solid Waste division has recorded 22,058.53 volumes of tonnag…" at bounding box center [789, 63] width 191 height 55
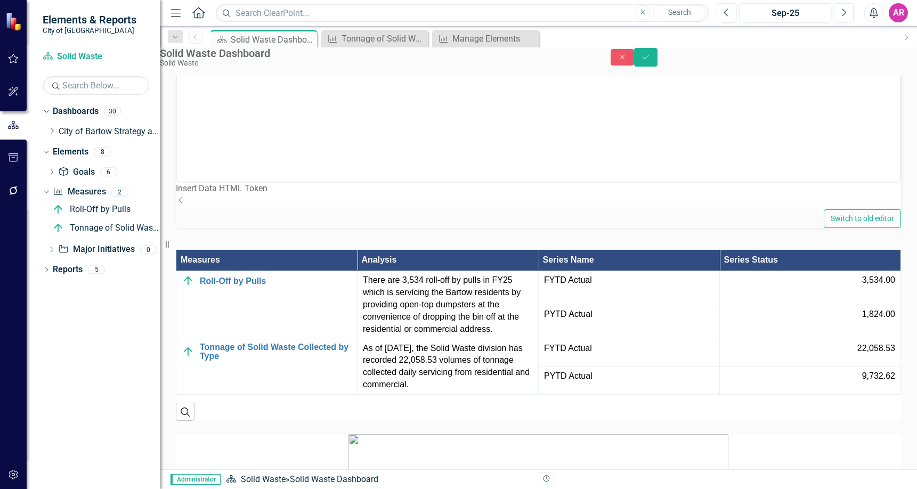
scroll to position [0, 0]
click at [634, 66] on button "Close" at bounding box center [622, 57] width 23 height 17
